Goal: Task Accomplishment & Management: Use online tool/utility

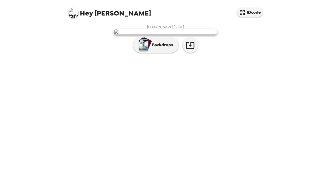
scroll to position [15, 0]
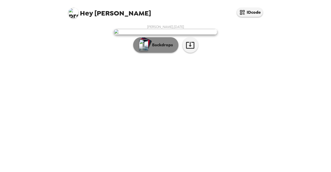
click at [151, 53] on button "Backdrops" at bounding box center [155, 45] width 45 height 16
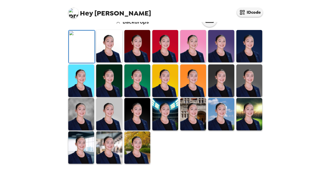
scroll to position [137, 0]
click at [77, 113] on img at bounding box center [81, 114] width 26 height 32
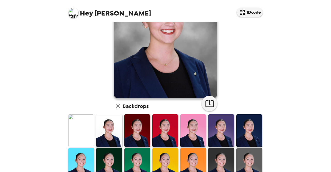
scroll to position [68, 0]
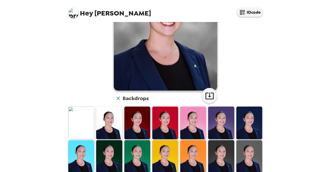
click at [245, 120] on img at bounding box center [249, 123] width 26 height 32
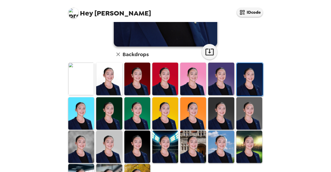
scroll to position [111, 0]
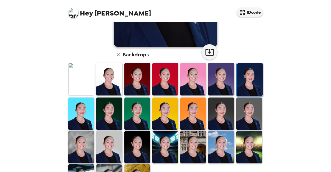
click at [224, 110] on img at bounding box center [221, 114] width 26 height 32
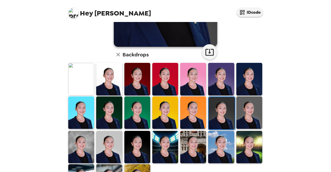
click at [244, 115] on img at bounding box center [249, 112] width 26 height 32
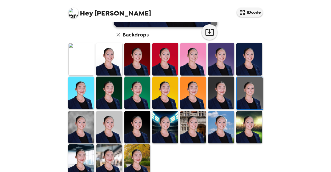
scroll to position [132, 0]
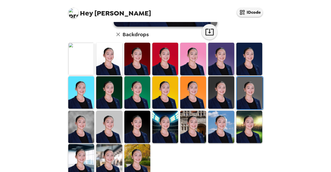
click at [86, 124] on img at bounding box center [81, 127] width 26 height 32
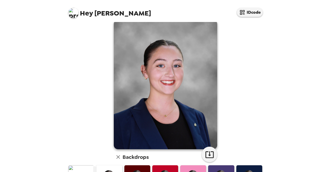
scroll to position [9, 0]
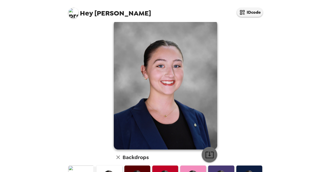
click at [202, 157] on button "button" at bounding box center [210, 155] width 16 height 16
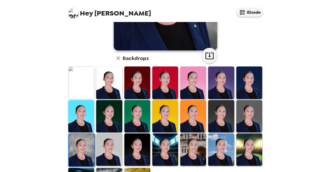
scroll to position [108, 0]
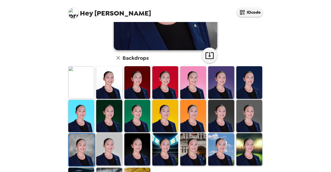
click at [138, 90] on img at bounding box center [137, 82] width 26 height 32
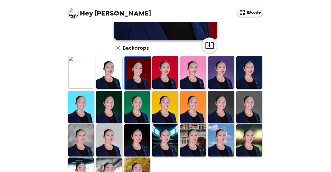
scroll to position [118, 0]
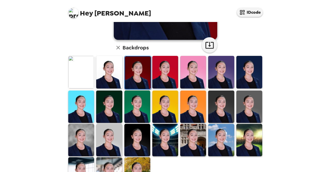
click at [136, 132] on img at bounding box center [137, 140] width 26 height 32
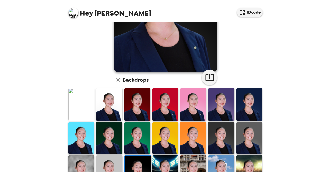
scroll to position [78, 0]
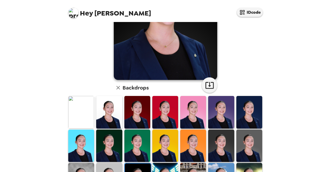
click at [81, 114] on img at bounding box center [81, 112] width 26 height 32
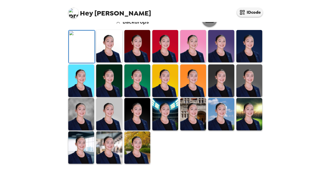
click at [211, 23] on icon "button" at bounding box center [209, 19] width 8 height 7
